Goal: Navigation & Orientation: Find specific page/section

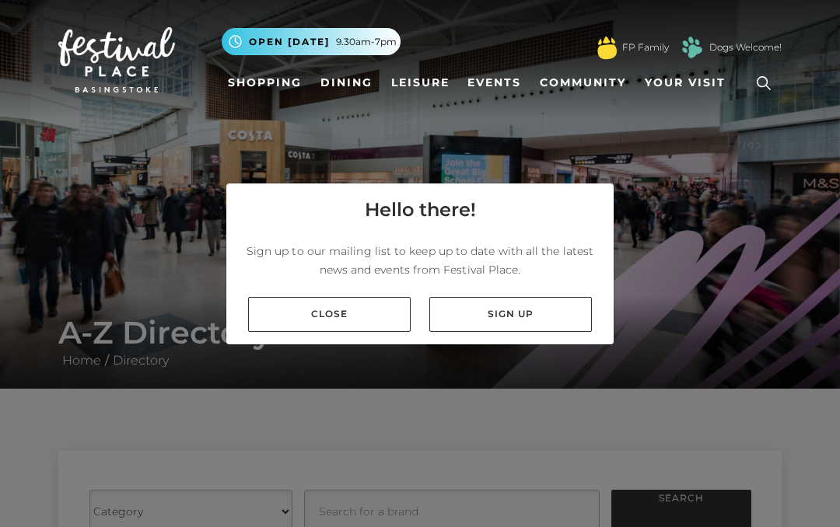
click at [330, 329] on link "Close" at bounding box center [329, 314] width 163 height 35
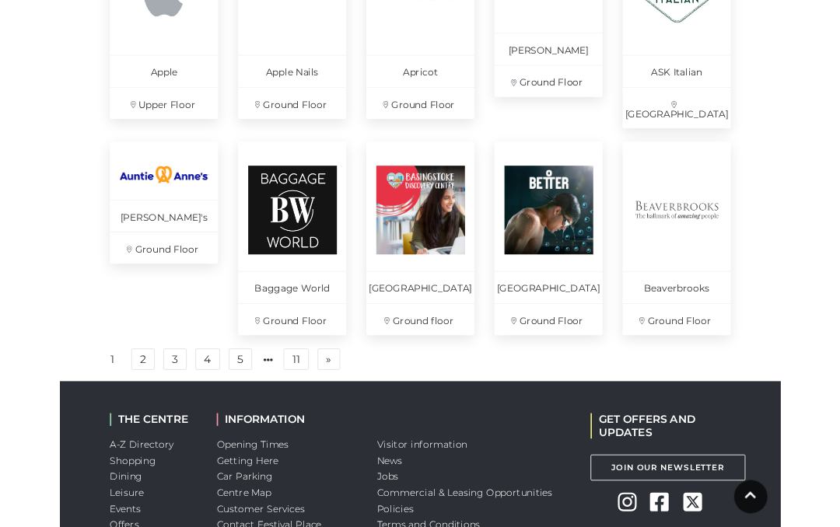
scroll to position [1059, 0]
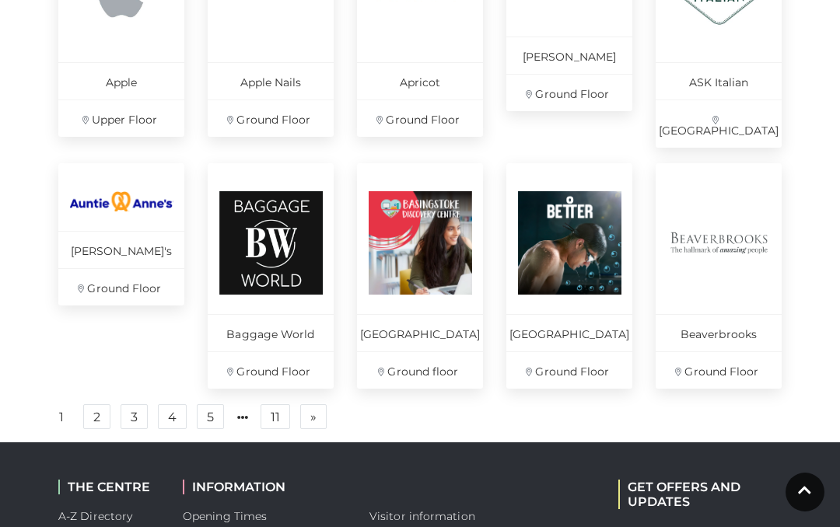
click at [101, 412] on link "2" at bounding box center [96, 416] width 27 height 25
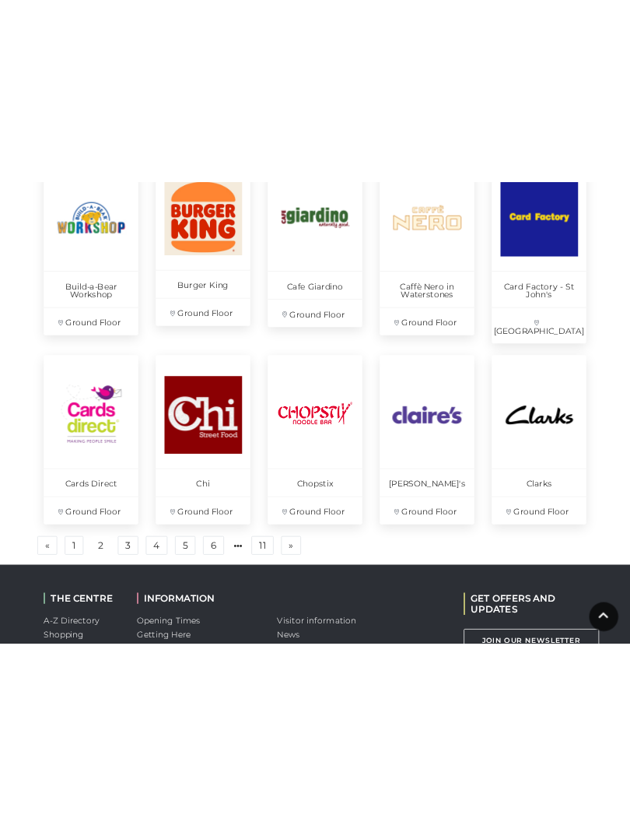
scroll to position [1014, 0]
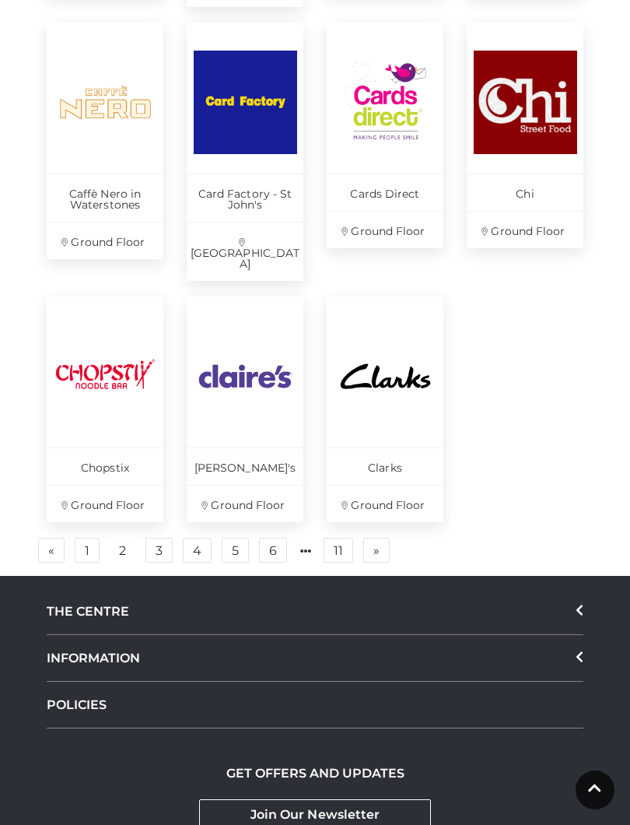
click at [160, 527] on link "3" at bounding box center [158, 550] width 27 height 25
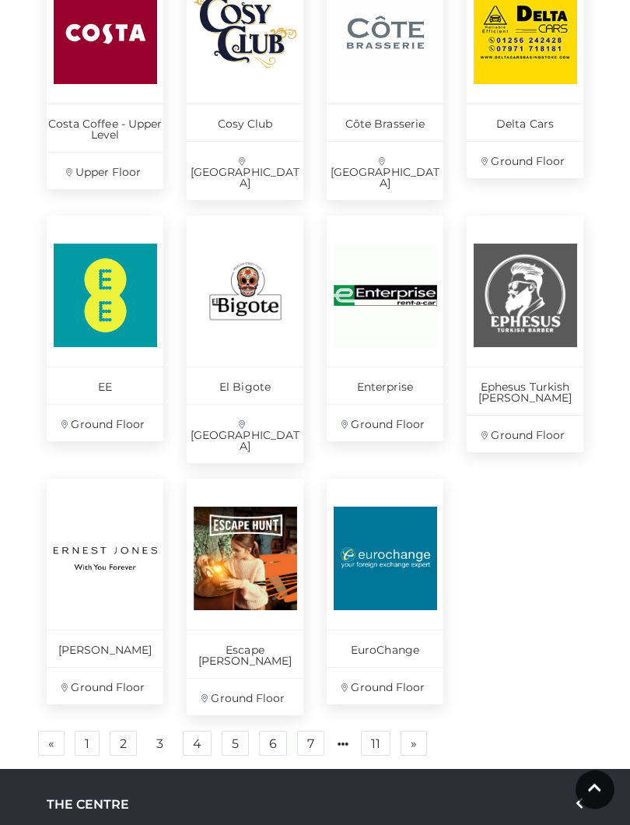
scroll to position [832, 0]
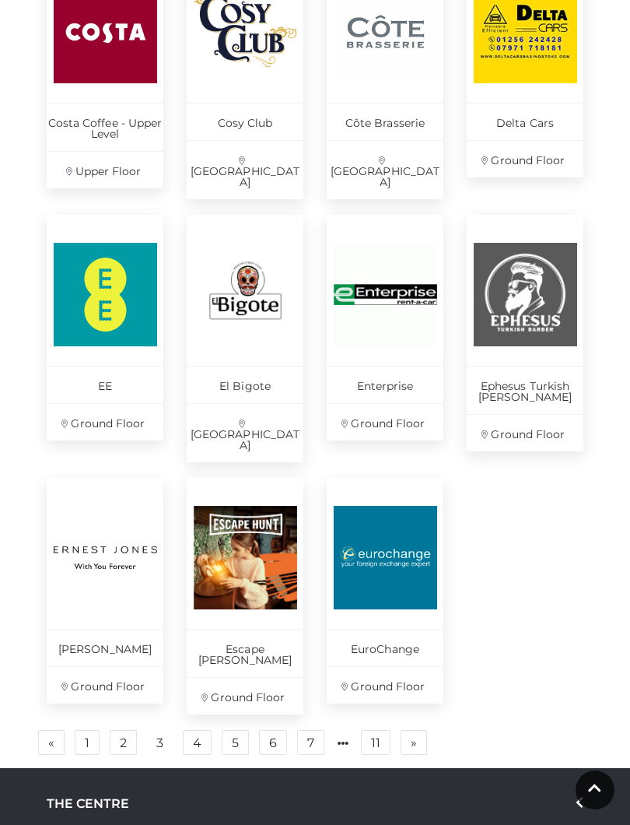
click at [198, 527] on link "4" at bounding box center [197, 742] width 29 height 25
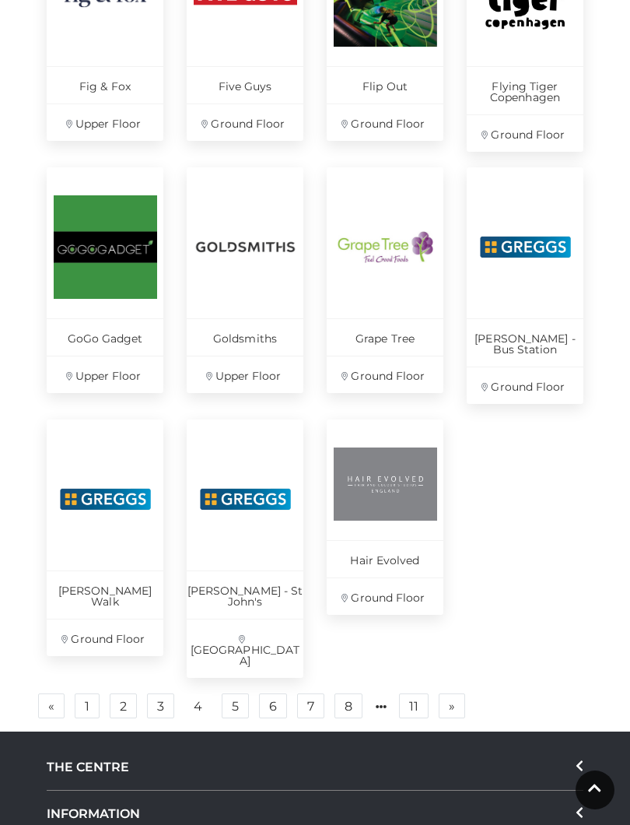
scroll to position [874, 0]
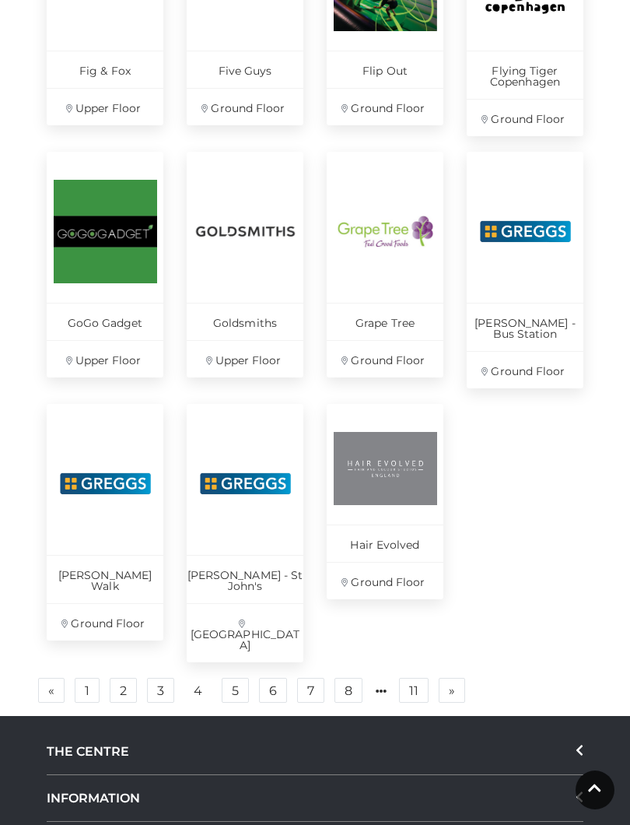
click at [235, 527] on link "5" at bounding box center [235, 690] width 27 height 25
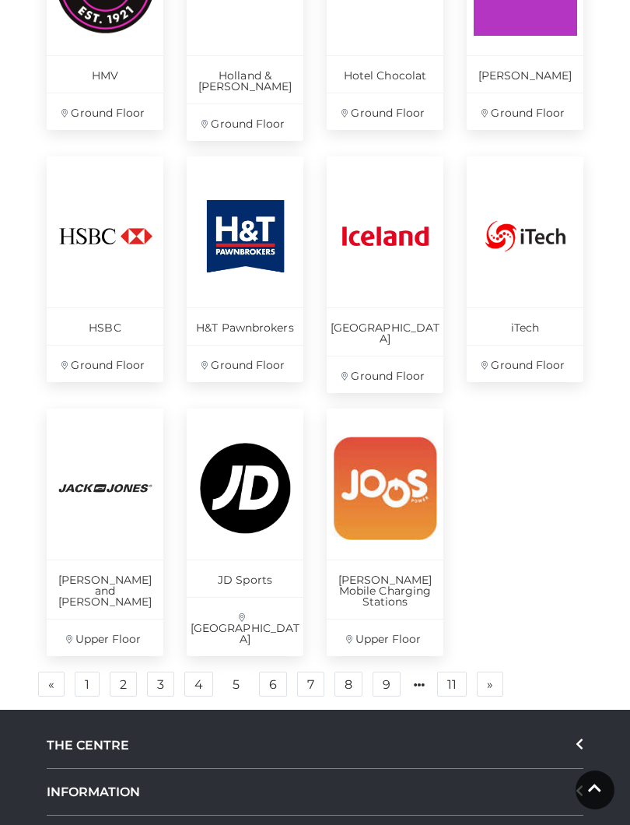
scroll to position [855, 0]
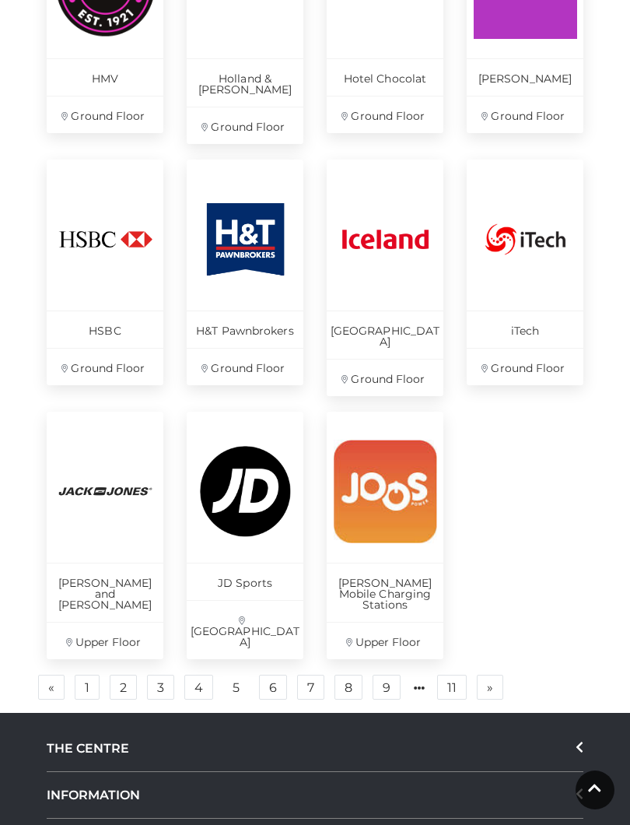
click at [272, 527] on link "6" at bounding box center [273, 686] width 28 height 25
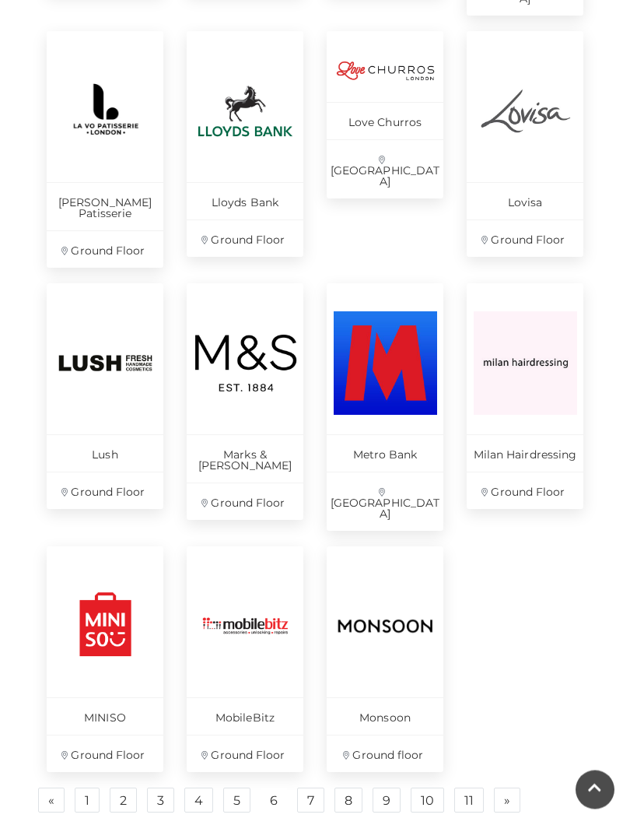
scroll to position [788, 0]
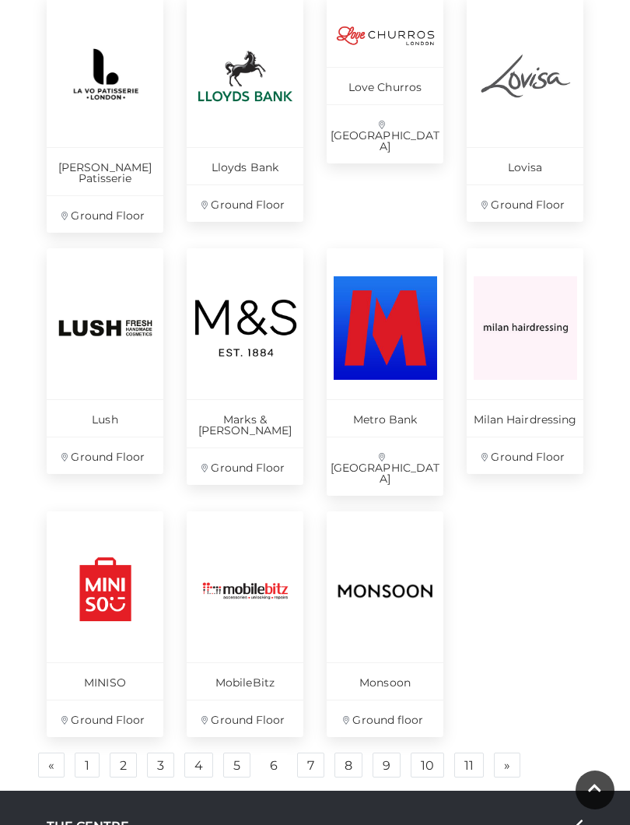
click at [304, 527] on link "7" at bounding box center [310, 764] width 27 height 25
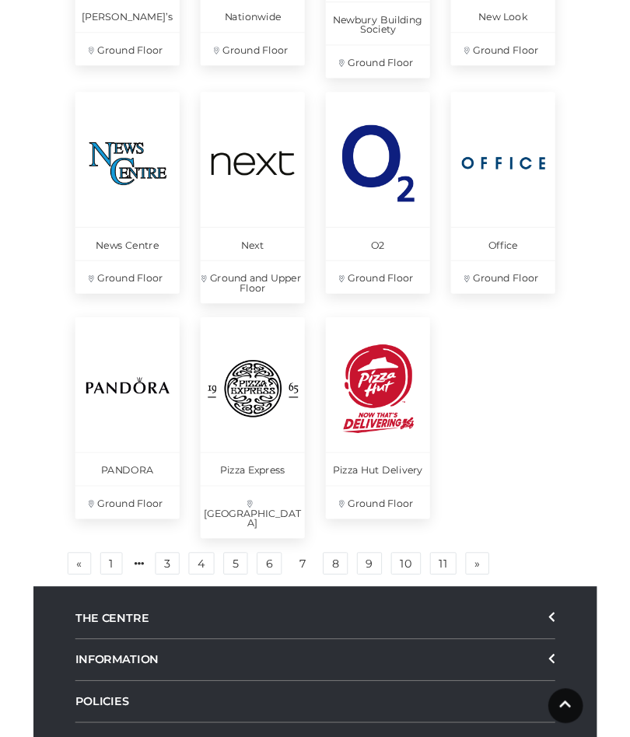
scroll to position [923, 0]
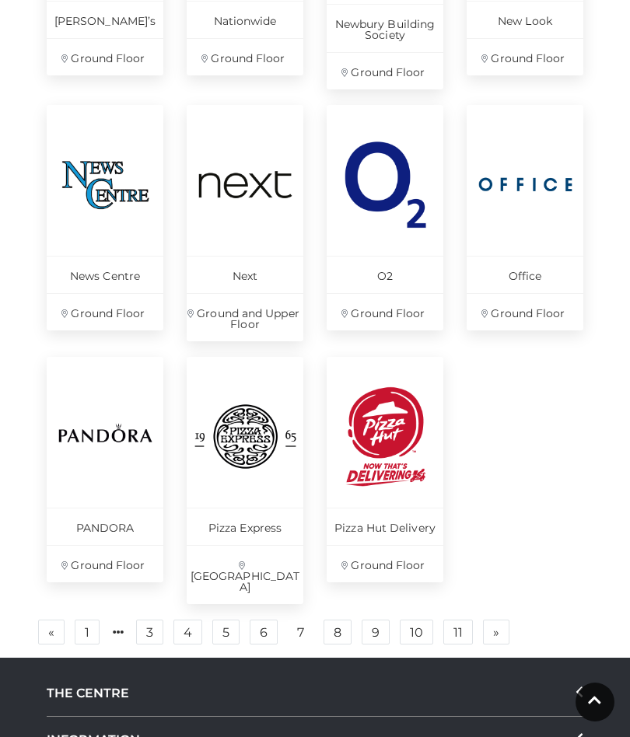
click at [334, 527] on link "8" at bounding box center [338, 632] width 28 height 25
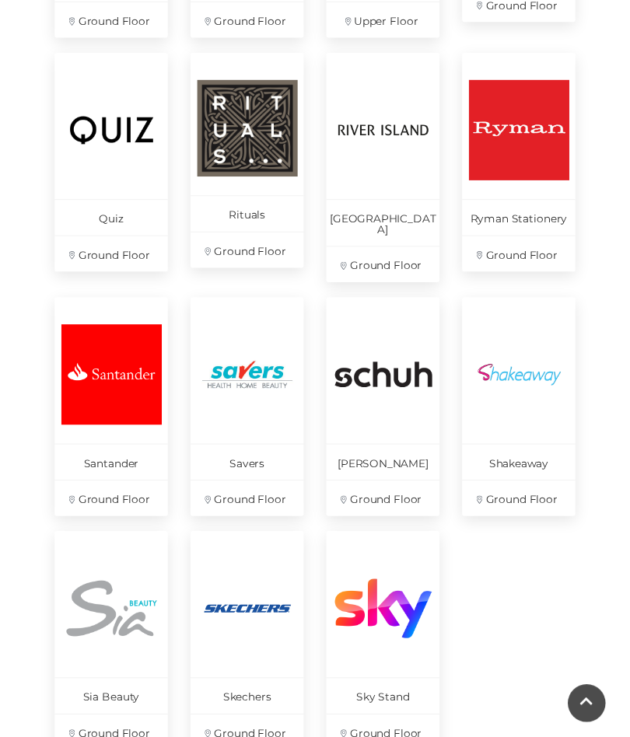
scroll to position [720, 0]
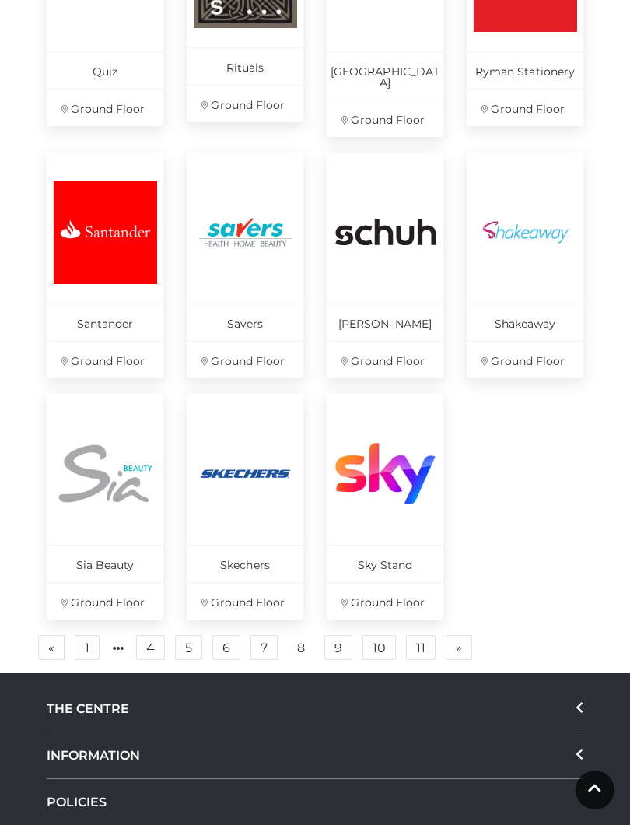
click at [332, 527] on link "9" at bounding box center [338, 647] width 28 height 25
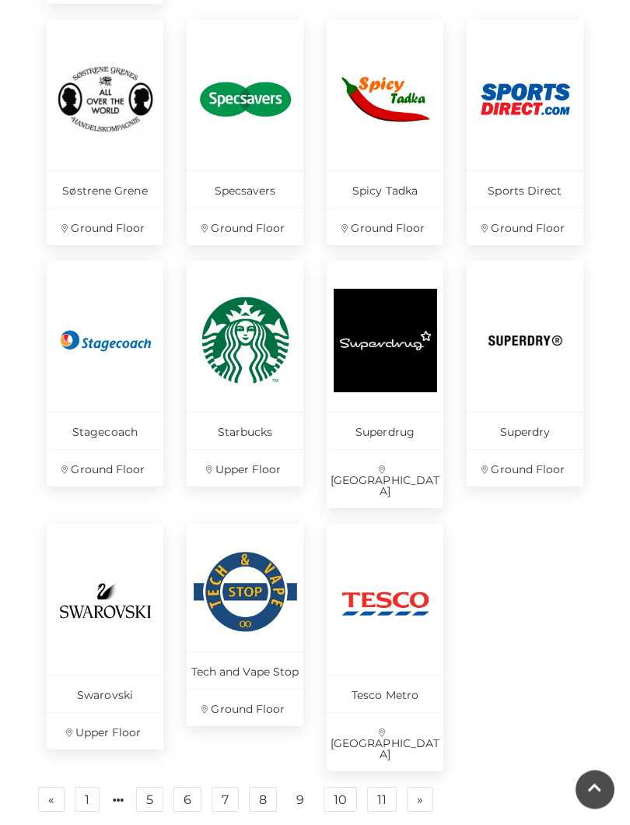
scroll to position [776, 0]
click at [340, 527] on link "10" at bounding box center [340, 798] width 33 height 25
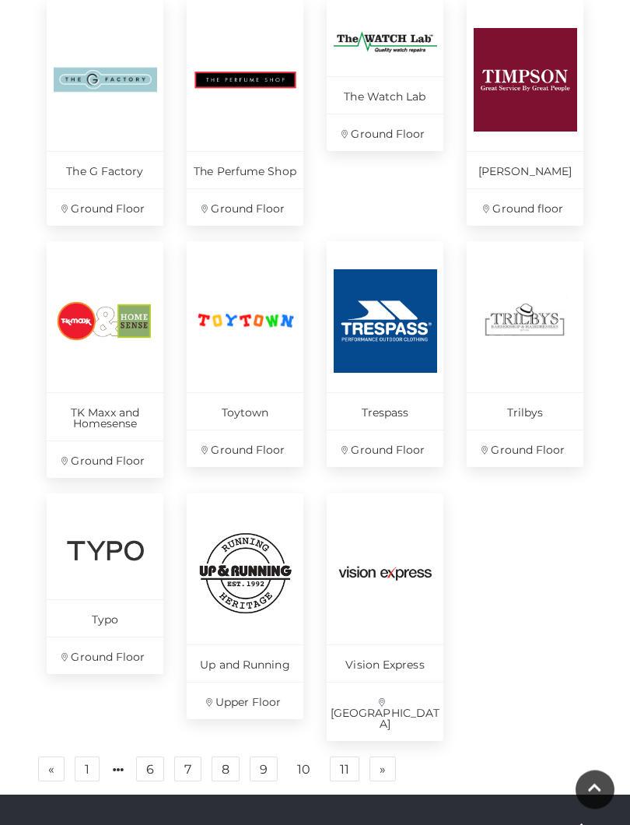
scroll to position [763, 0]
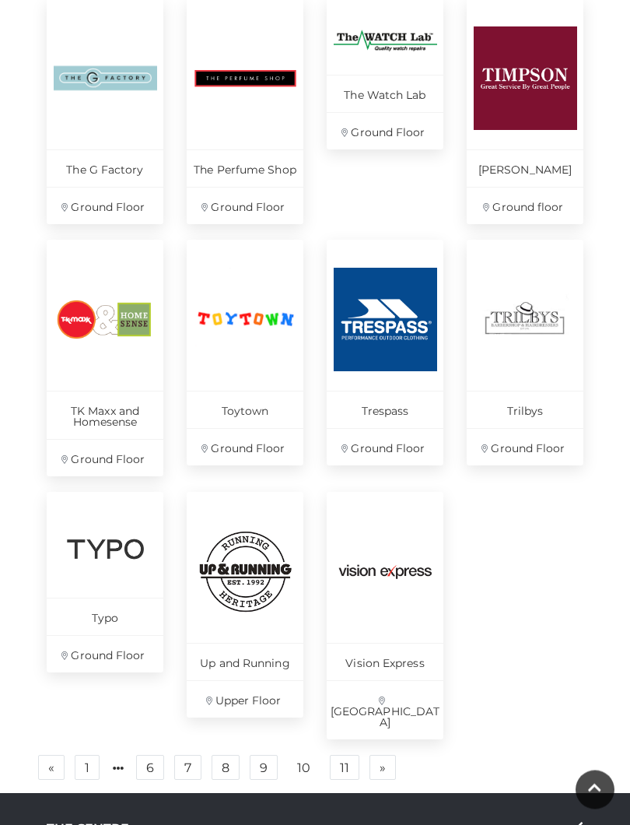
click at [345, 527] on div "THE CENTRE" at bounding box center [315, 829] width 537 height 47
click at [336, 527] on link "11" at bounding box center [345, 767] width 30 height 25
